Goal: Information Seeking & Learning: Understand process/instructions

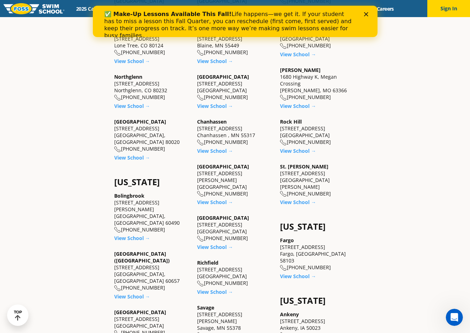
scroll to position [249, 0]
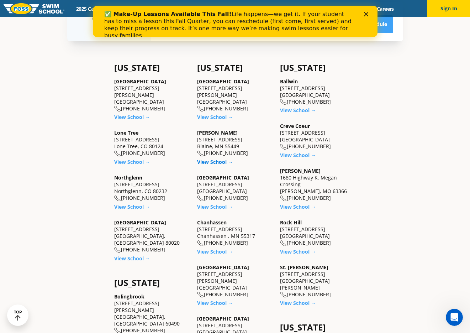
click at [221, 163] on link "View School →" at bounding box center [215, 161] width 36 height 7
click at [448, 12] on button "Sign In" at bounding box center [448, 8] width 43 height 17
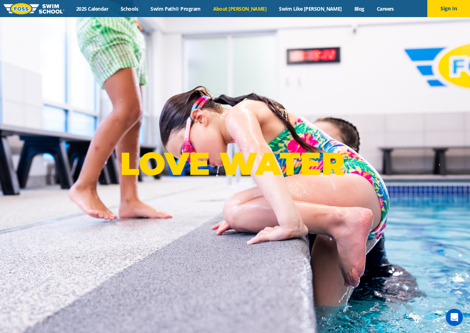
click at [257, 7] on link "About [PERSON_NAME]" at bounding box center [240, 8] width 66 height 7
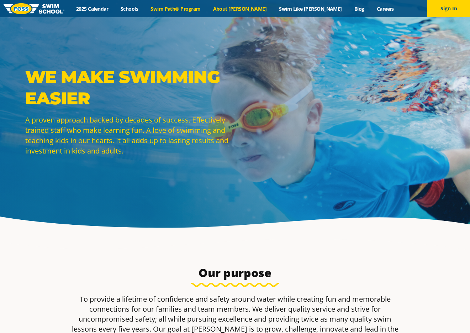
click at [207, 10] on link "Swim Path® Program" at bounding box center [175, 8] width 62 height 7
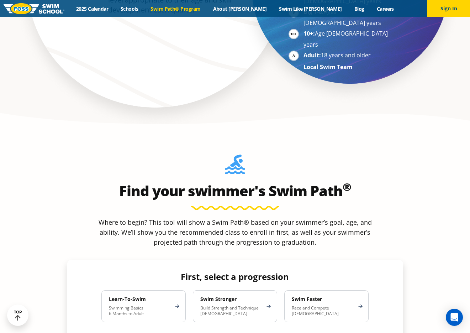
scroll to position [605, 0]
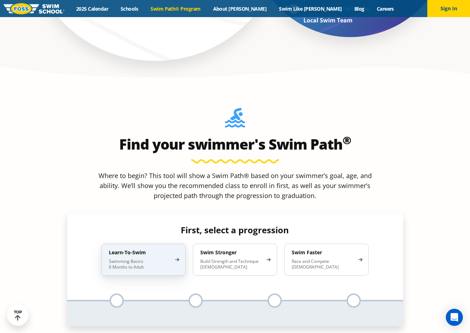
click at [176, 243] on div "Learn-To-Swim Swimming Basics 6 Months to Adult" at bounding box center [143, 259] width 84 height 32
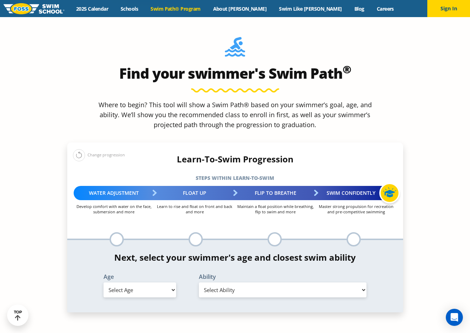
scroll to position [676, 0]
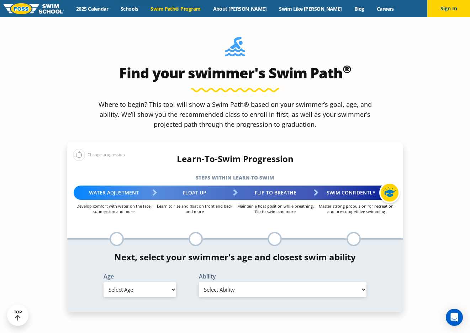
click at [172, 282] on select "Select Age 6 months - 1 year 1 year 2 years 3 years 4 years 5 years 6 years 7 y…" at bounding box center [140, 289] width 73 height 15
select select "6-months---1-year"
click at [104, 282] on select "Select Age 6 months - 1 year 1 year 2 years 3 years 4 years 5 years 6 years 7 y…" at bounding box center [140, 289] width 73 height 15
click at [242, 282] on select "Select Ability First in-water experience Comfortable with water poured over the…" at bounding box center [283, 289] width 168 height 15
select select "6-months---1-year-comfortable-with-water-poured-over-their-head-but-not-eyes-or…"
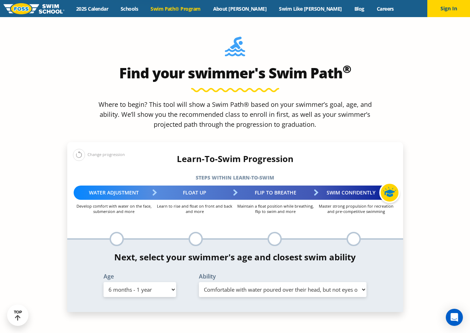
click at [199, 282] on select "Select Ability First in-water experience Comfortable with water poured over the…" at bounding box center [283, 289] width 168 height 15
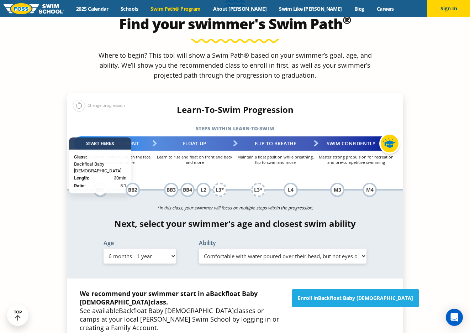
scroll to position [747, 0]
